Goal: Navigation & Orientation: Find specific page/section

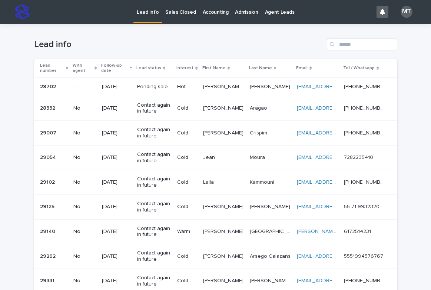
click at [177, 9] on p "Sales Closed" at bounding box center [180, 8] width 30 height 16
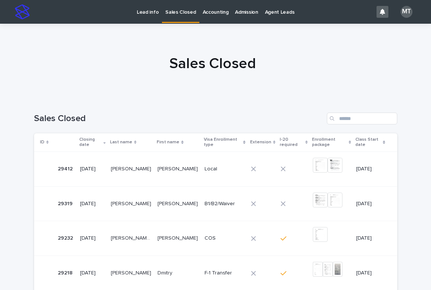
click at [149, 8] on p "Lead info" at bounding box center [148, 8] width 22 height 16
